Goal: Task Accomplishment & Management: Manage account settings

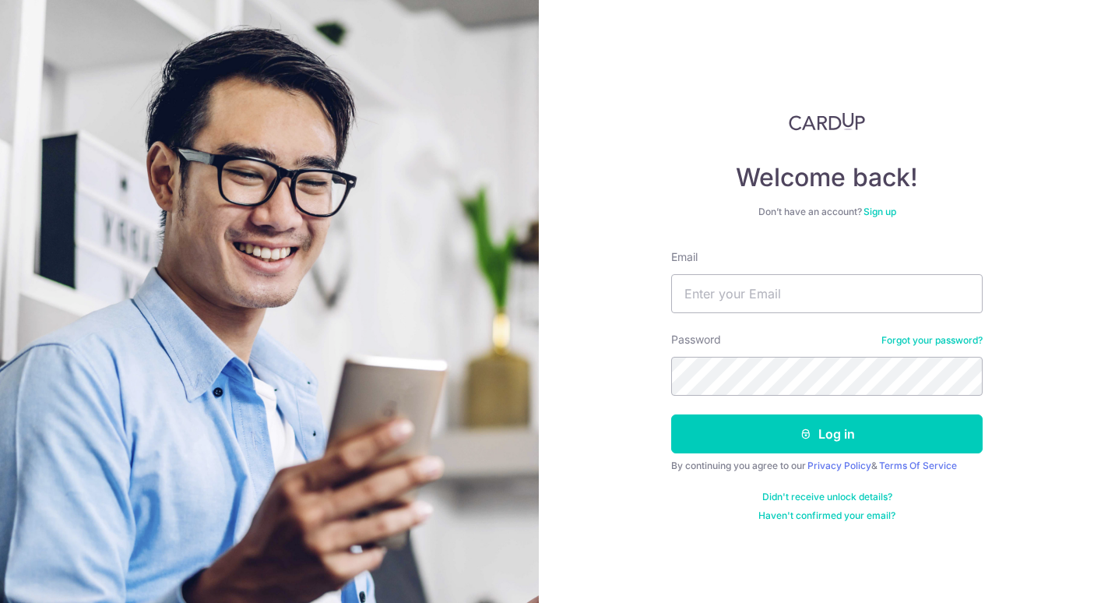
type input "jasladlad@yahoo.com"
click at [774, 306] on input "jasladlad@yahoo.com" at bounding box center [826, 293] width 311 height 39
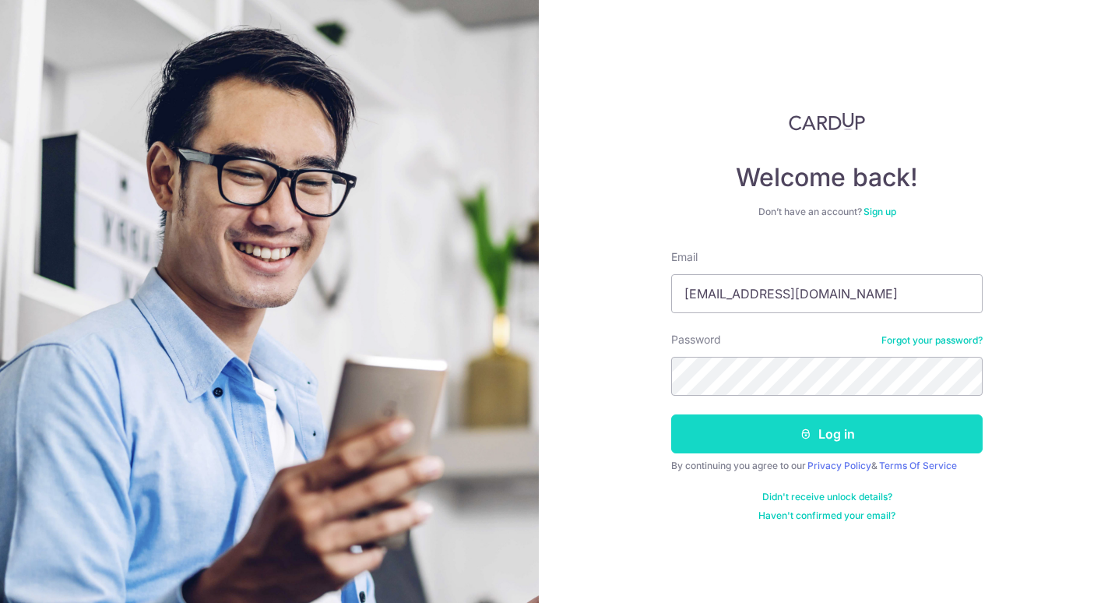
click at [777, 441] on button "Log in" at bounding box center [826, 433] width 311 height 39
